Goal: Information Seeking & Learning: Compare options

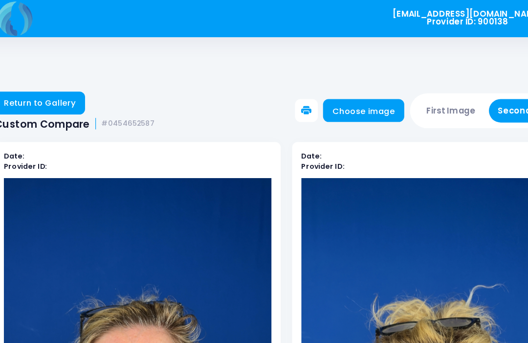
click at [395, 93] on button "First Image" at bounding box center [405, 95] width 58 height 20
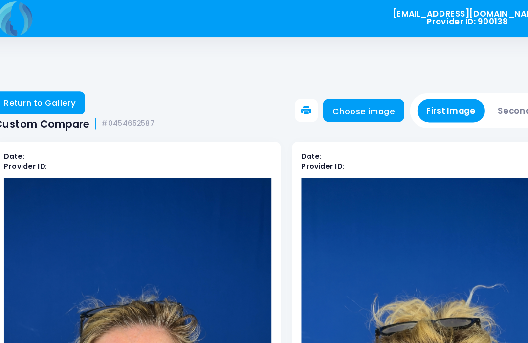
click at [323, 98] on link "Choose image" at bounding box center [329, 95] width 69 height 20
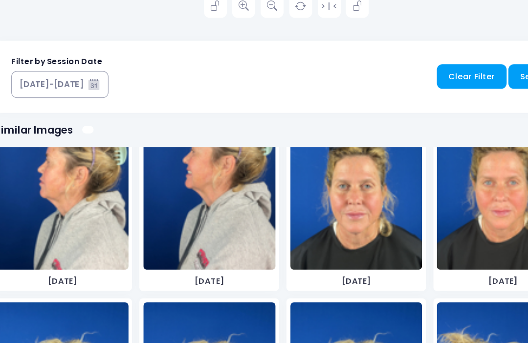
scroll to position [1454, 0]
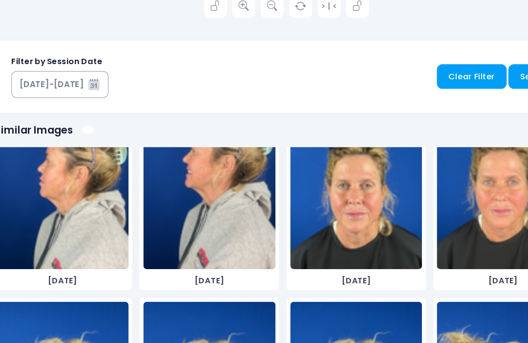
click at [412, 197] on img at bounding box center [449, 206] width 113 height 147
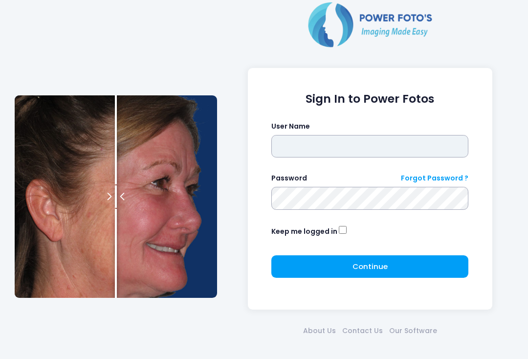
type input "**********"
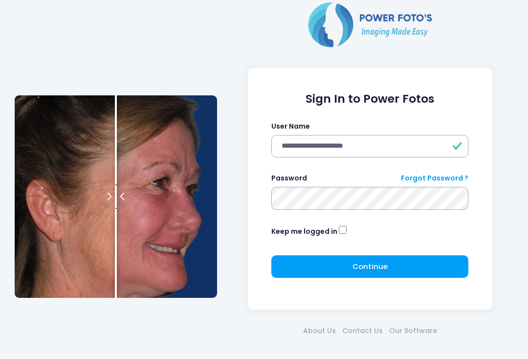
click at [387, 267] on button "Continue Please wait..." at bounding box center [369, 266] width 197 height 22
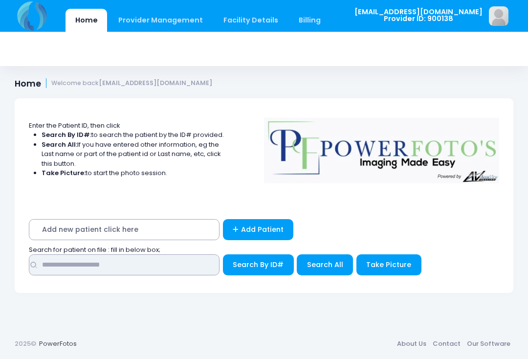
click at [194, 267] on input "text" at bounding box center [124, 264] width 191 height 21
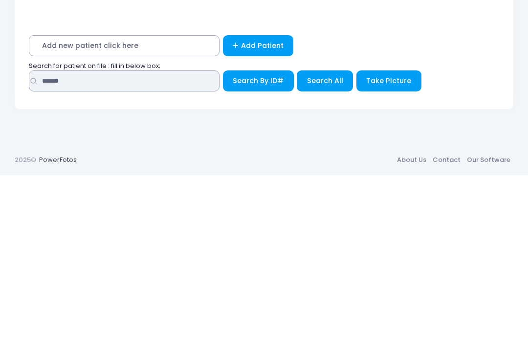
type input "******"
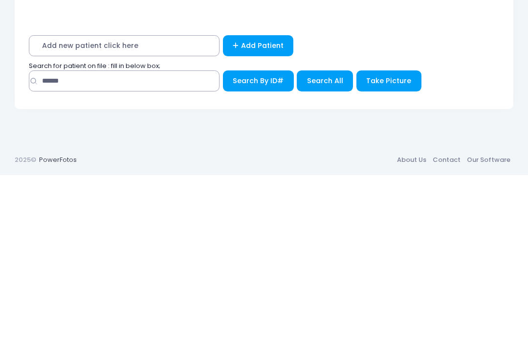
click at [332, 260] on span "Search All" at bounding box center [325, 265] width 36 height 10
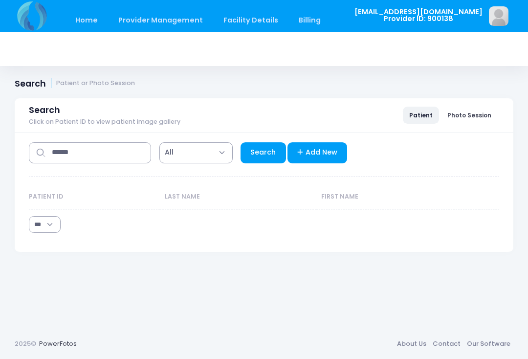
select select "***"
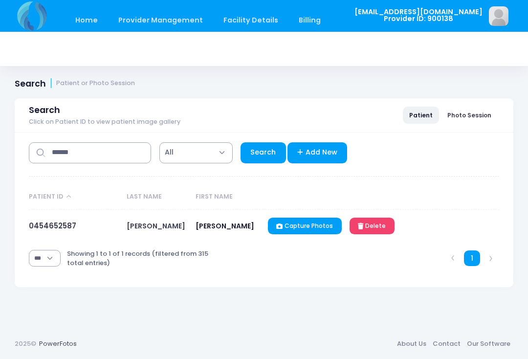
click at [53, 229] on link "0454652587" at bounding box center [52, 226] width 47 height 10
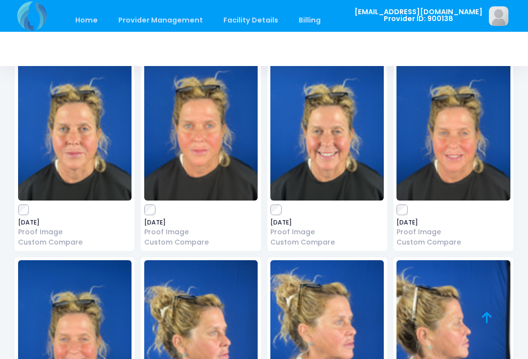
scroll to position [2053, 0]
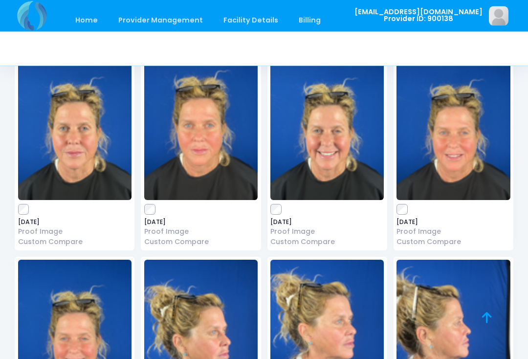
click at [142, 193] on div "[DATE] Proof Image Custom Compare" at bounding box center [201, 150] width 120 height 200
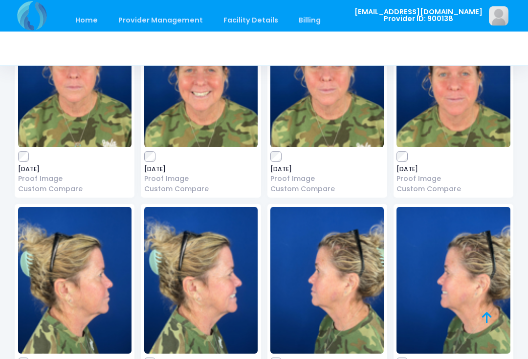
scroll to position [0, 0]
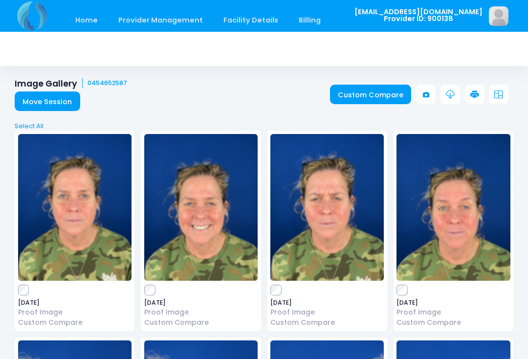
click at [375, 93] on link "Custom Compare" at bounding box center [371, 95] width 82 height 20
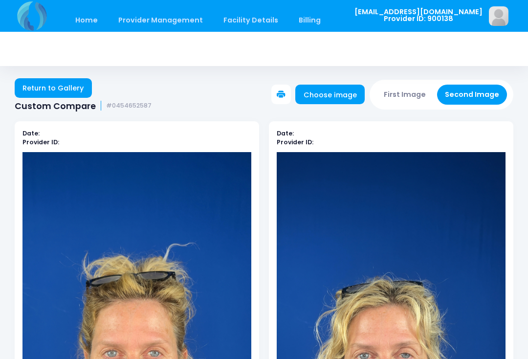
click at [416, 97] on button "First Image" at bounding box center [405, 95] width 58 height 20
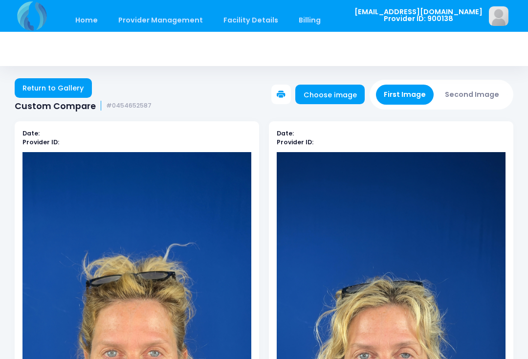
click at [337, 98] on link "Choose image" at bounding box center [329, 95] width 69 height 20
click at [401, 91] on button "First Image" at bounding box center [405, 95] width 58 height 20
click at [338, 98] on link "Choose image" at bounding box center [329, 95] width 69 height 20
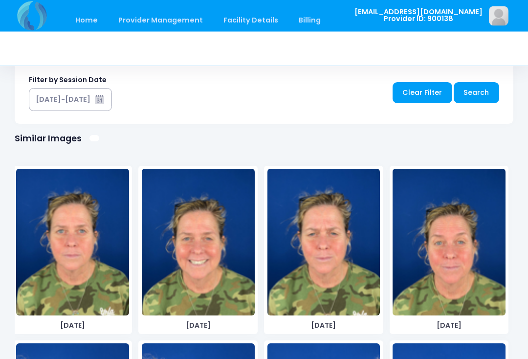
scroll to position [610, 0]
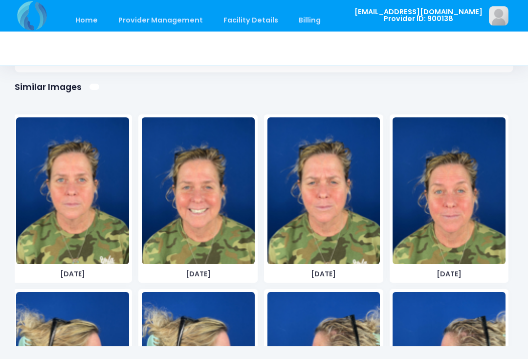
click at [95, 212] on img at bounding box center [72, 191] width 113 height 147
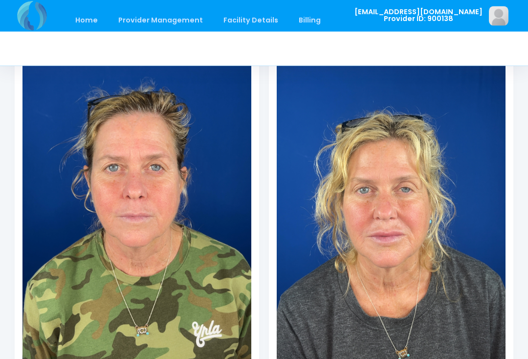
scroll to position [175, 0]
